Goal: Check status: Check status

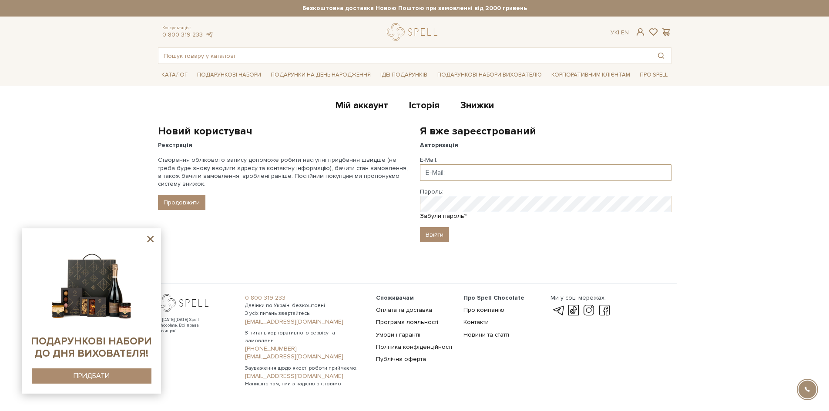
click at [453, 171] on input "Email" at bounding box center [546, 173] width 252 height 17
click at [430, 175] on input "Email" at bounding box center [546, 173] width 252 height 17
click at [451, 170] on input "Email" at bounding box center [546, 173] width 252 height 17
click at [453, 171] on input "Email" at bounding box center [546, 173] width 252 height 17
paste input "[EMAIL_ADDRESS][DOMAIN_NAME]"
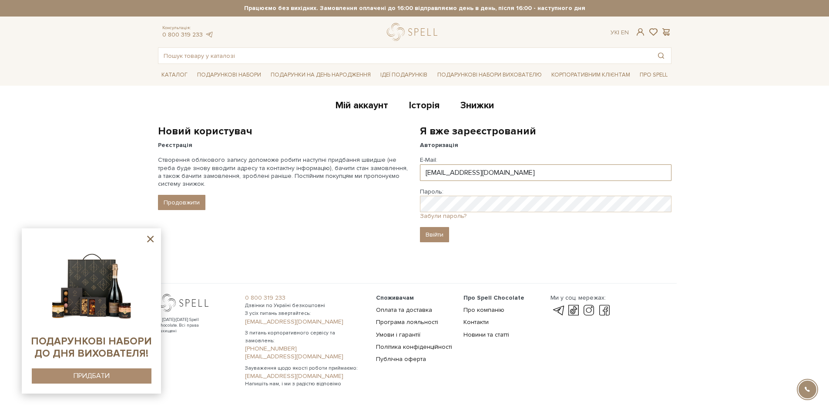
type input "[EMAIL_ADDRESS][DOMAIN_NAME]"
click at [437, 236] on input "Ввійти" at bounding box center [434, 234] width 29 height 15
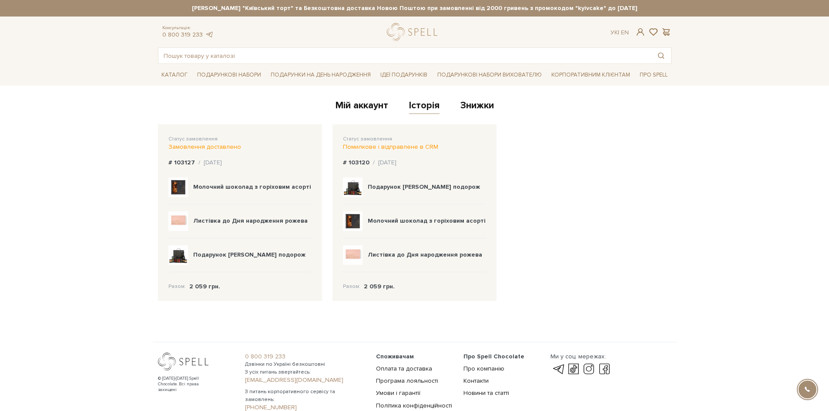
drag, startPoint x: 359, startPoint y: 311, endPoint x: 588, endPoint y: 240, distance: 239.0
click at [588, 240] on div "Статус замовлення Замовлення доставлено # 103127 / 12.09.2025 Молочний шоколад …" at bounding box center [415, 217] width 524 height 187
